Goal: Task Accomplishment & Management: Complete application form

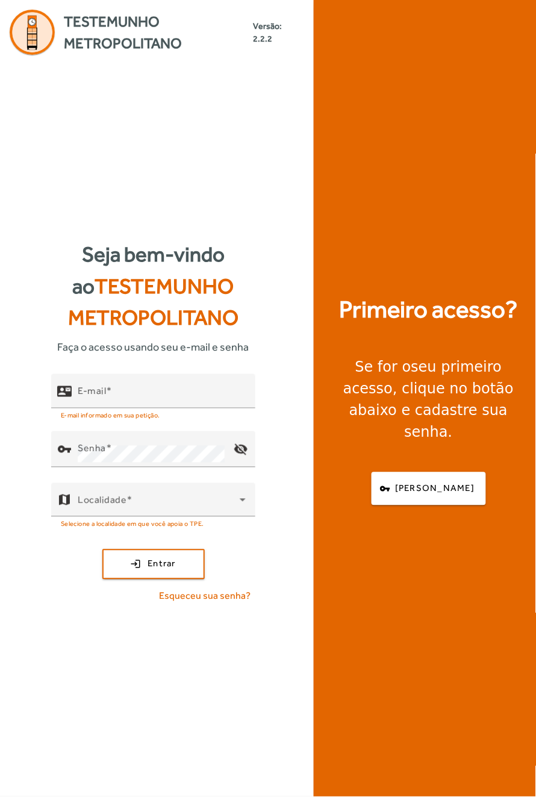
click at [433, 443] on div "Se for o seu primeiro acesso , clique no botão abaixo e cadastre sua senha." at bounding box center [428, 399] width 201 height 87
click at [461, 397] on strong "seu primeiro acesso" at bounding box center [422, 378] width 158 height 39
click at [419, 496] on span "[PERSON_NAME]" at bounding box center [434, 489] width 79 height 14
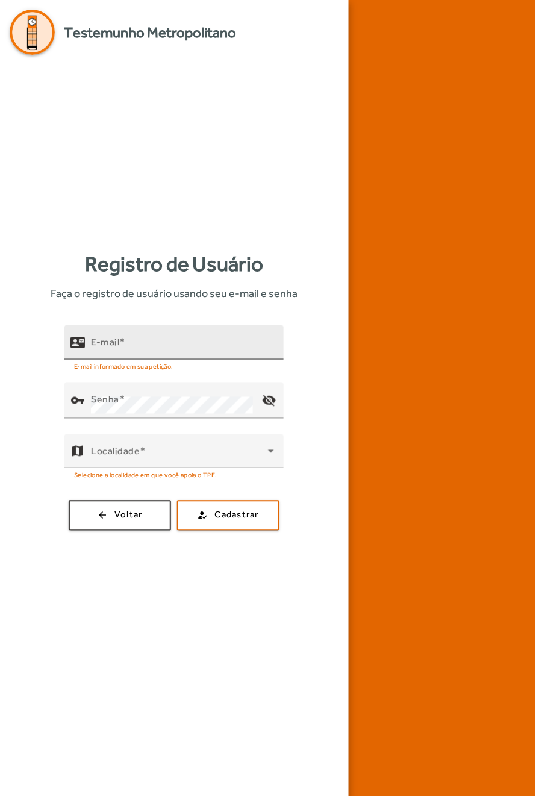
click at [154, 355] on input "E-mail" at bounding box center [182, 347] width 183 height 14
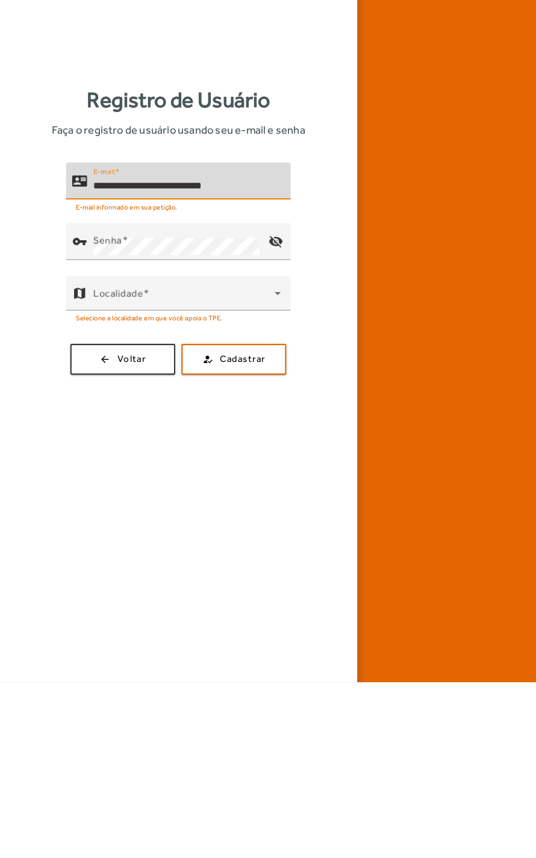
scroll to position [0, 42]
type input "**********"
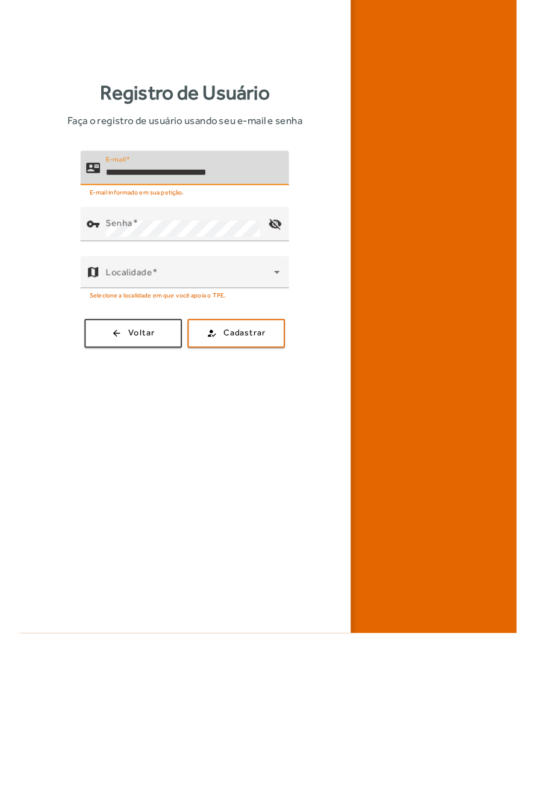
scroll to position [0, 0]
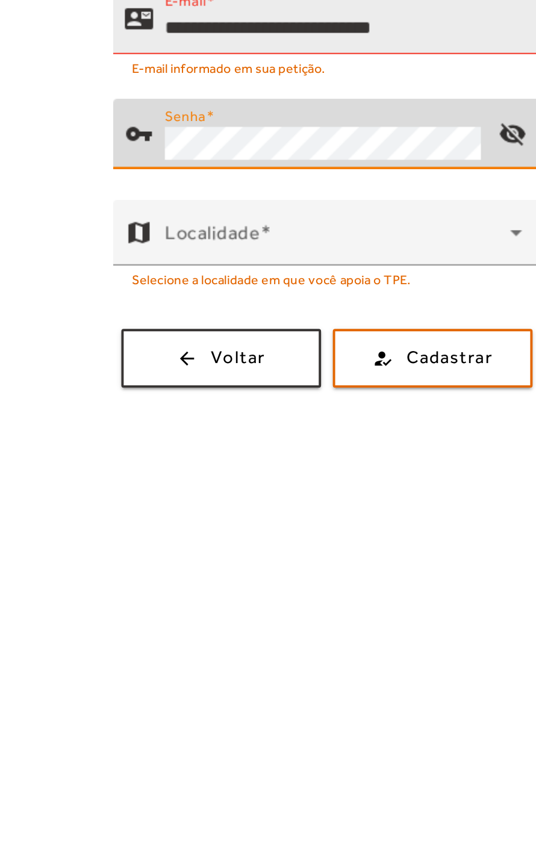
click at [177, 528] on button "how_to_reg Cadastrar" at bounding box center [228, 543] width 102 height 30
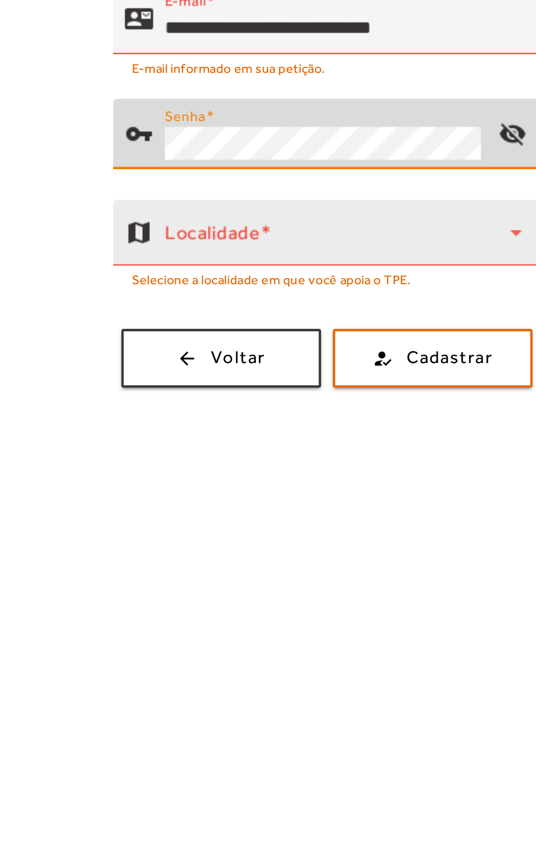
click at [186, 490] on span at bounding box center [179, 483] width 177 height 14
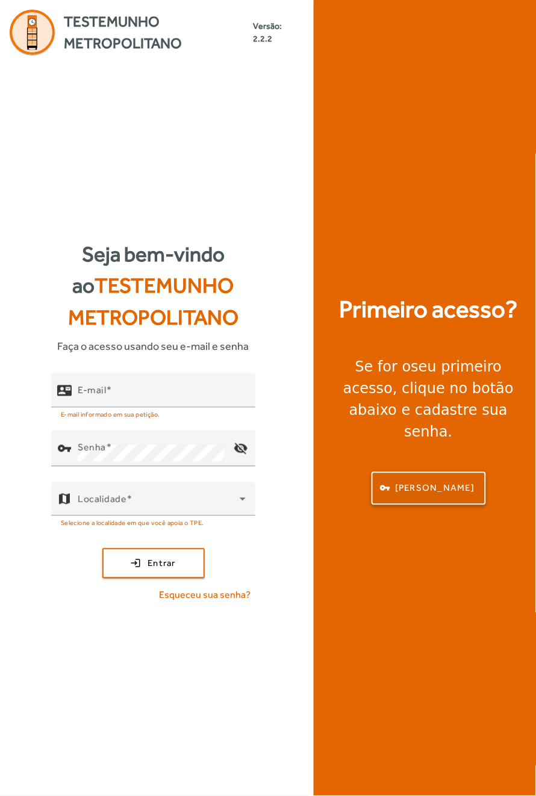
click at [412, 503] on span "button" at bounding box center [429, 488] width 112 height 29
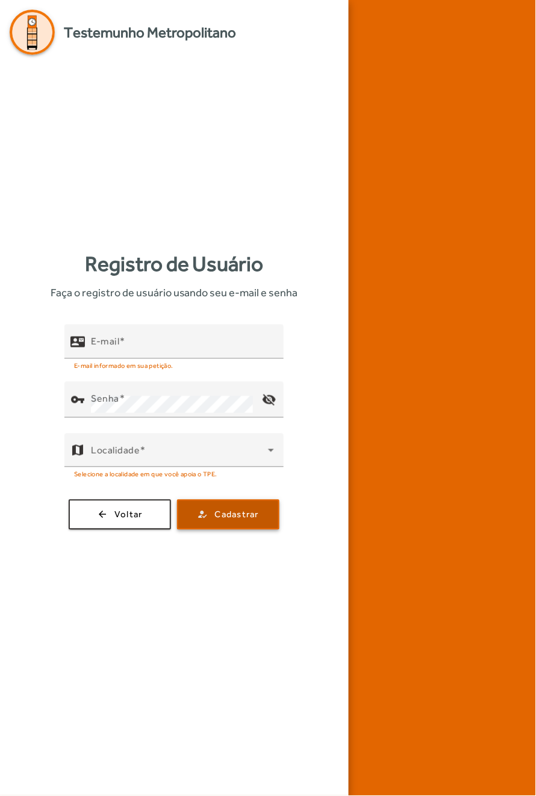
click at [225, 522] on span "Cadastrar" at bounding box center [237, 515] width 44 height 14
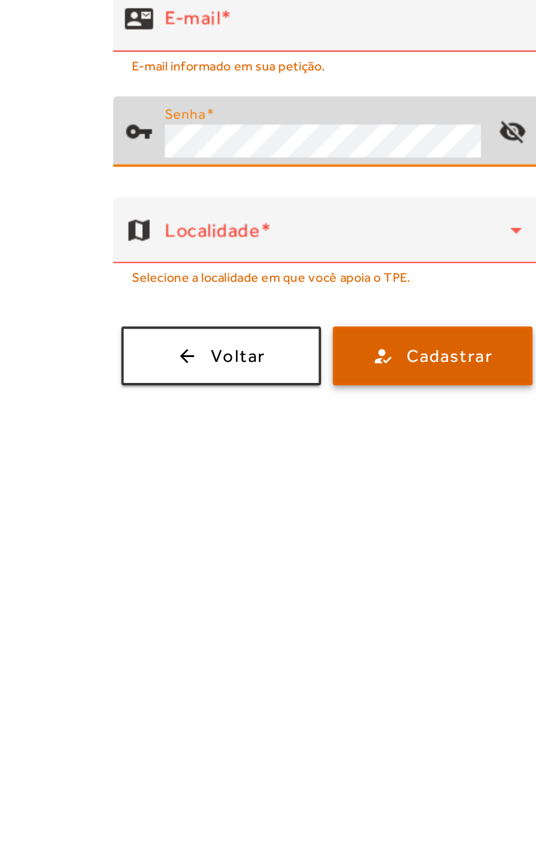
click at [245, 549] on span "Cadastrar" at bounding box center [237, 542] width 44 height 14
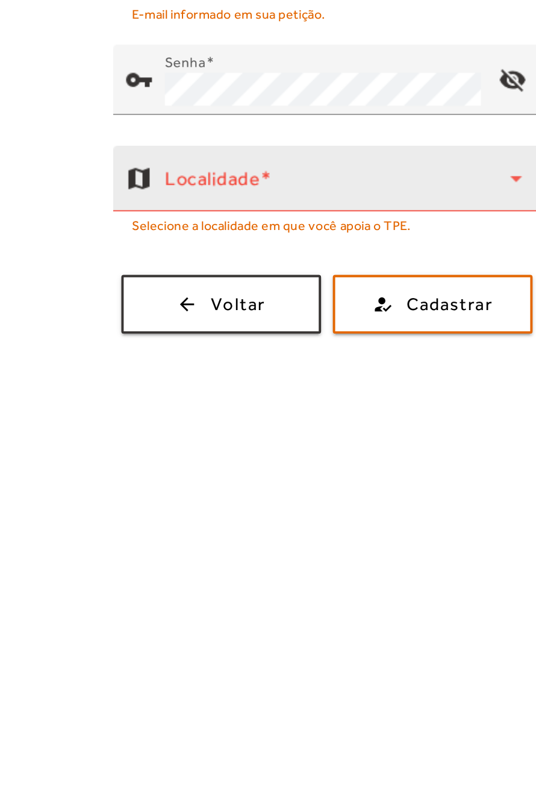
click at [217, 462] on span at bounding box center [179, 455] width 177 height 14
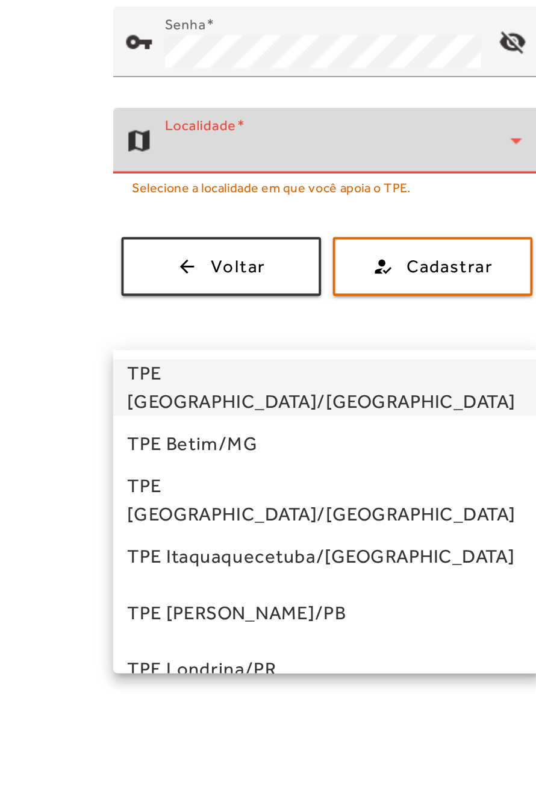
scroll to position [30, 0]
click at [269, 490] on div at bounding box center [268, 398] width 536 height 797
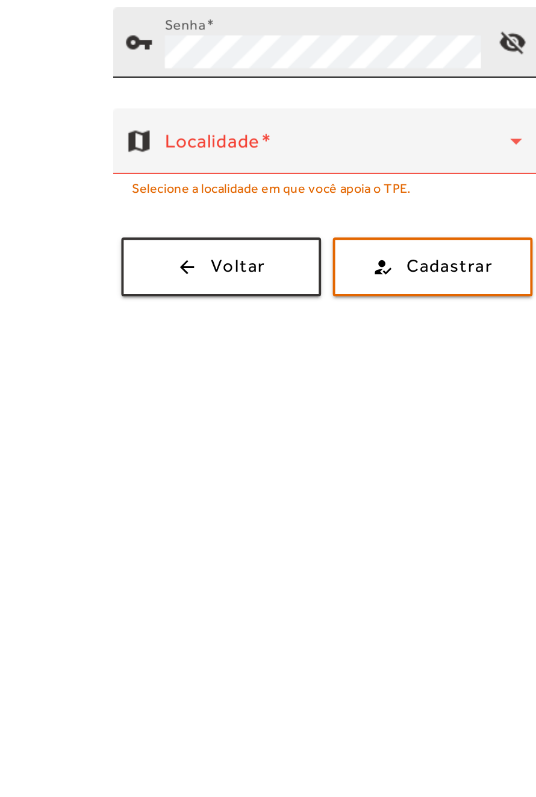
click at [273, 415] on mat-icon "visibility_off" at bounding box center [269, 400] width 29 height 29
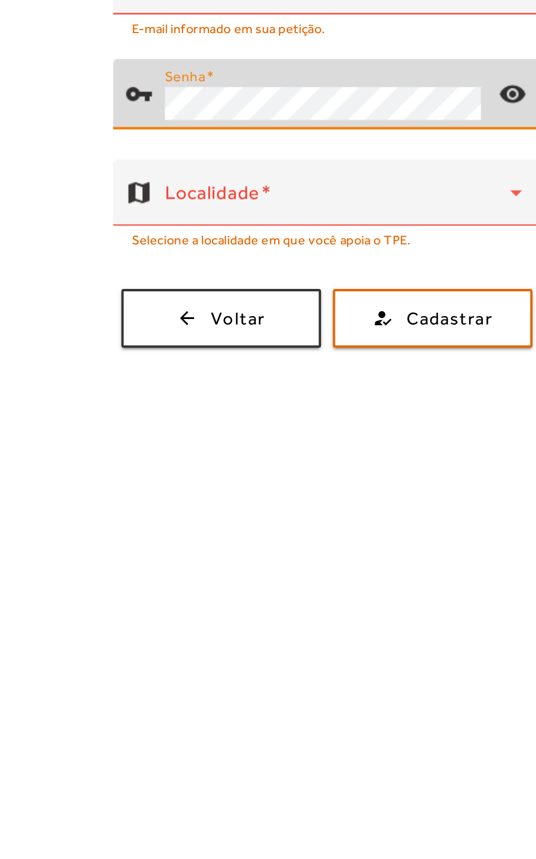
click at [272, 441] on mat-icon "visibility" at bounding box center [269, 426] width 29 height 29
click at [271, 441] on mat-icon "visibility_off" at bounding box center [269, 426] width 29 height 29
click at [152, 381] on input "E-mail" at bounding box center [182, 374] width 183 height 14
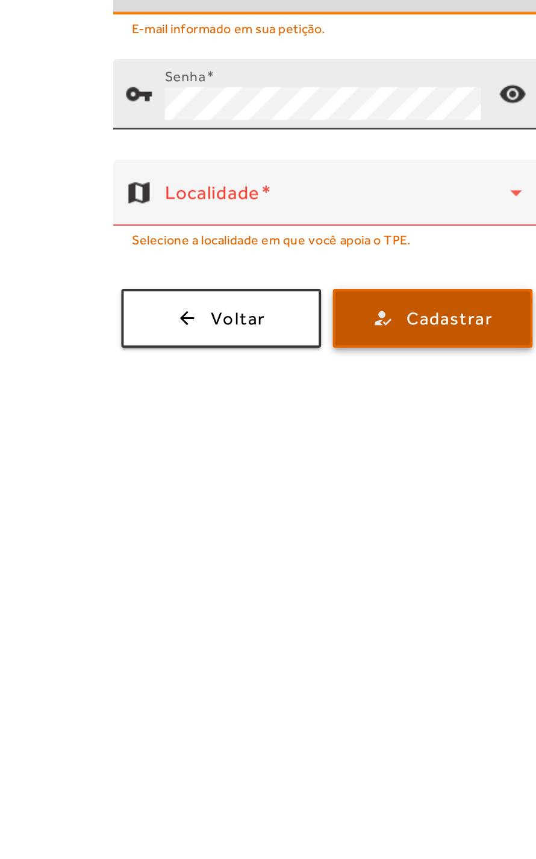
type input "**********"
click at [234, 549] on span "Cadastrar" at bounding box center [237, 542] width 44 height 14
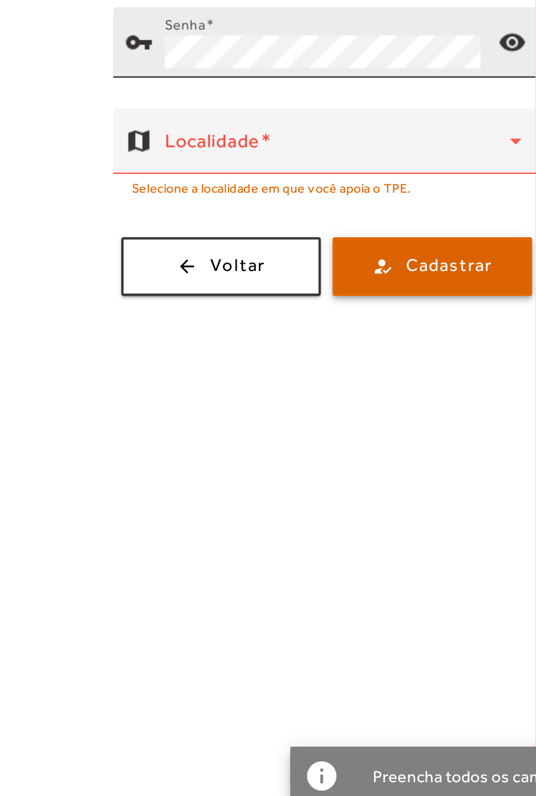
scroll to position [0, 0]
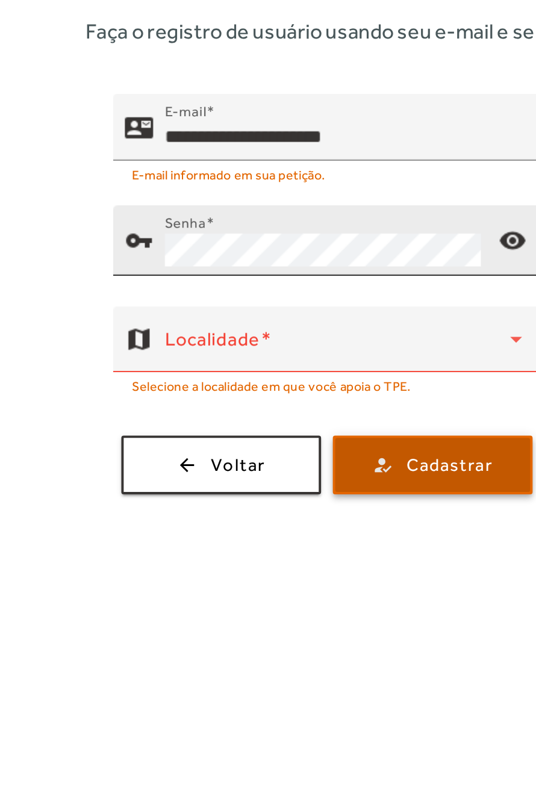
click at [231, 522] on span "Cadastrar" at bounding box center [237, 515] width 44 height 14
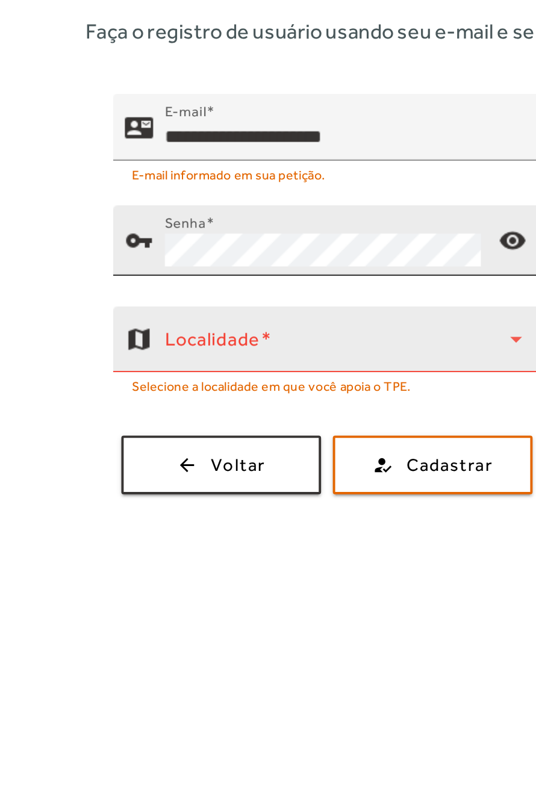
click at [99, 481] on mat-hint "Selecione a localidade em que você apoia o TPE." at bounding box center [145, 473] width 143 height 13
click at [86, 481] on mat-hint "Selecione a localidade em que você apoia o TPE." at bounding box center [145, 473] width 143 height 13
click at [92, 481] on mat-hint "Selecione a localidade em que você apoia o TPE." at bounding box center [145, 473] width 143 height 13
click at [87, 481] on mat-hint "Selecione a localidade em que você apoia o TPE." at bounding box center [145, 473] width 143 height 13
click at [274, 458] on div at bounding box center [274, 458] width 0 height 0
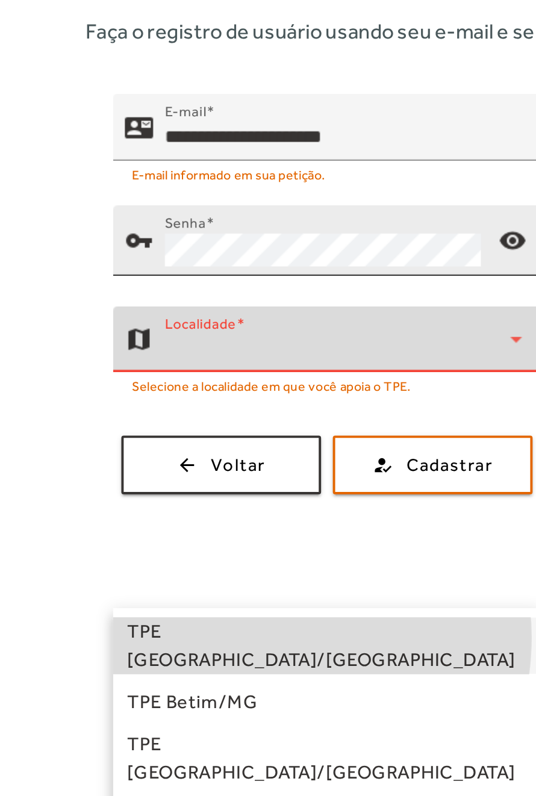
click at [130, 602] on span "TPE Belo Horizonte/MG" at bounding box center [178, 607] width 213 height 29
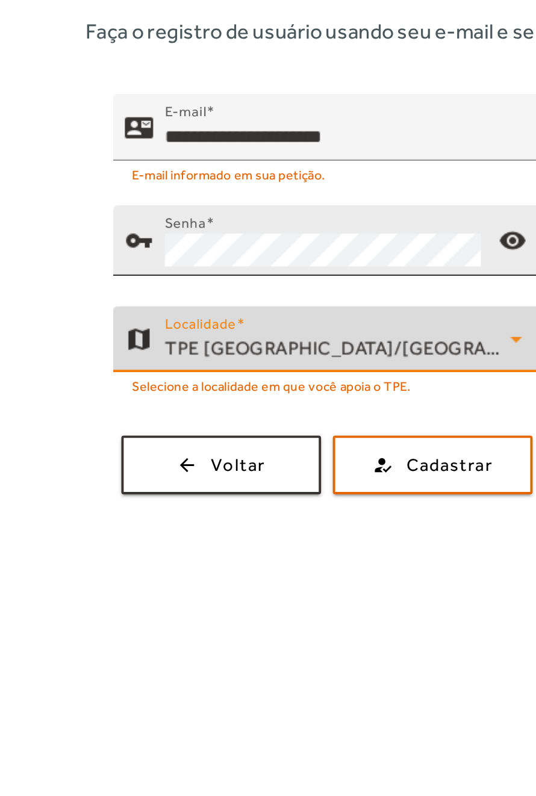
click at [97, 481] on mat-hint "Selecione a localidade em que você apoia o TPE." at bounding box center [145, 473] width 143 height 13
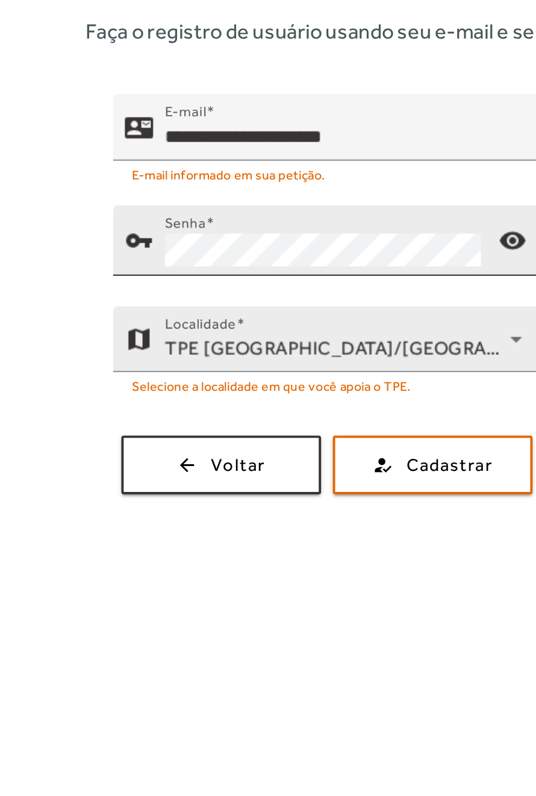
click at [126, 481] on mat-hint "Selecione a localidade em que você apoia o TPE." at bounding box center [145, 473] width 143 height 13
click at [136, 481] on mat-hint "Selecione a localidade em que você apoia o TPE." at bounding box center [145, 473] width 143 height 13
click at [132, 461] on span "TPE Belo Horizonte/MG" at bounding box center [200, 454] width 219 height 11
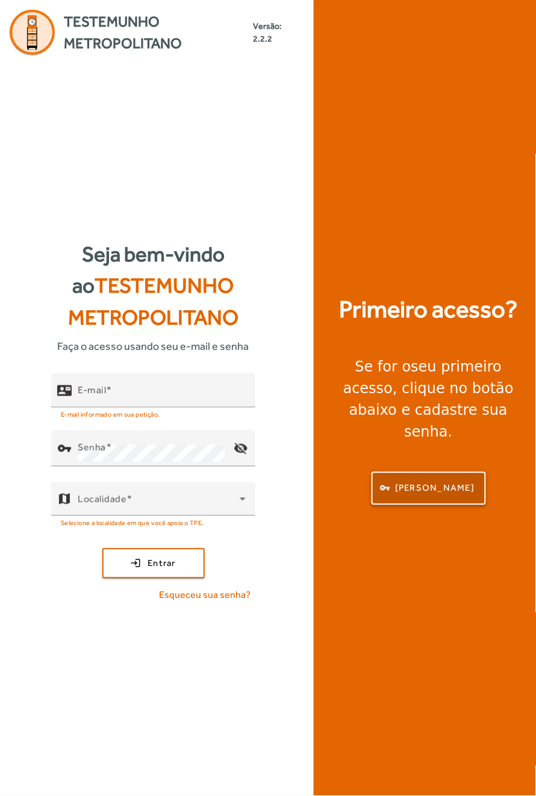
click at [434, 496] on span "[PERSON_NAME]" at bounding box center [434, 489] width 79 height 14
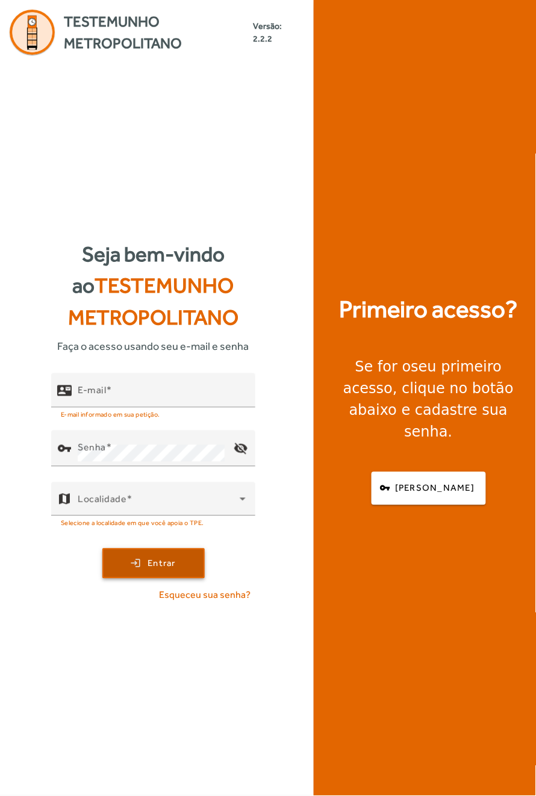
click at [154, 571] on span "Entrar" at bounding box center [162, 564] width 28 height 14
